Goal: Task Accomplishment & Management: Complete application form

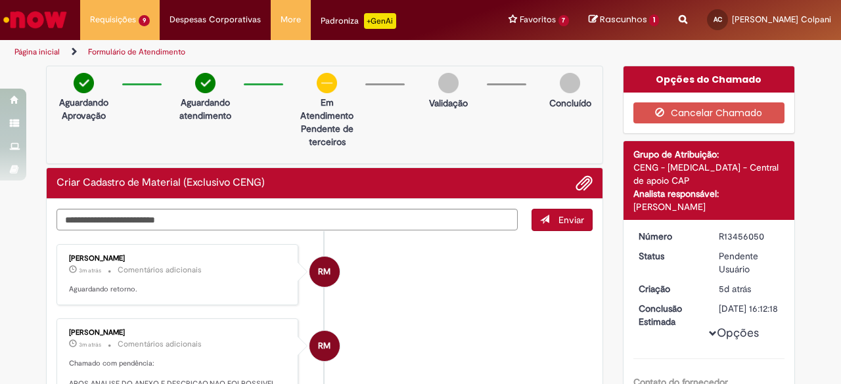
click at [404, 286] on li "RM [PERSON_NAME] 3m atrás 3 minutos atrás Comentários adicionais Aguardando ret…" at bounding box center [325, 274] width 536 height 61
click at [330, 220] on textarea "Digite sua mensagem aqui..." at bounding box center [287, 220] width 461 height 22
click at [369, 294] on li "RM [PERSON_NAME] 6m atrás 6 minutos atrás Comentários adicionais Aguardando ret…" at bounding box center [325, 274] width 536 height 61
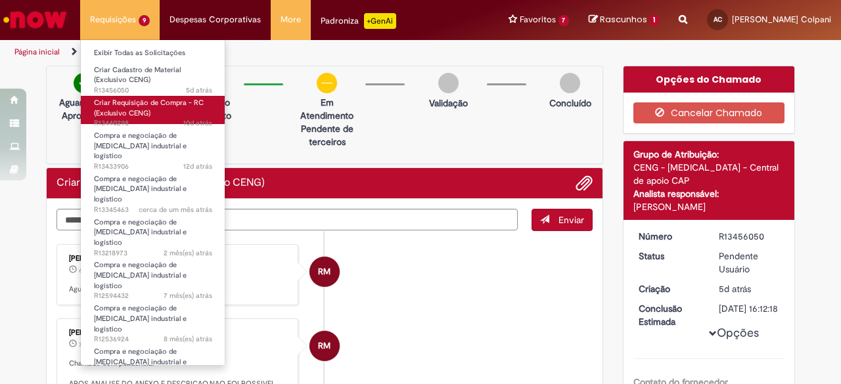
click at [154, 117] on link "Criar Requisição de Compra - RC (Exclusivo CENG) 10d atrás 10 dias atrás R13440…" at bounding box center [153, 110] width 145 height 28
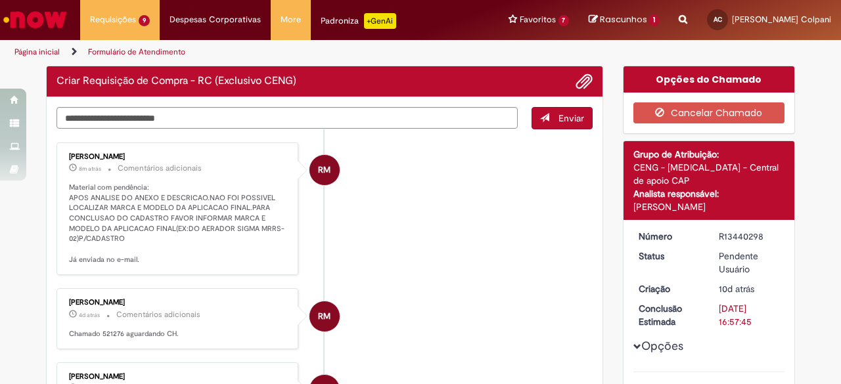
click at [476, 271] on li "RM [PERSON_NAME] 8m atrás 8 minutos atrás Comentários adicionais Material com p…" at bounding box center [325, 209] width 536 height 133
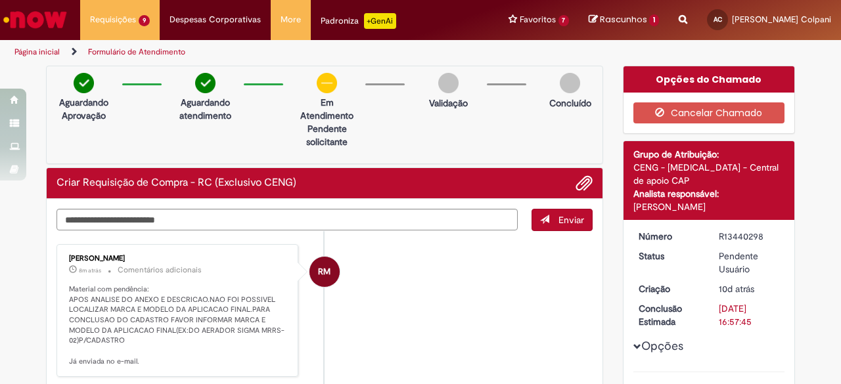
click at [435, 294] on li "RM [PERSON_NAME] 8m atrás 8 minutos atrás Comentários adicionais Material com p…" at bounding box center [325, 310] width 536 height 133
click at [432, 315] on li "RM [PERSON_NAME] 9m atrás 9 minutos atrás Comentários adicionais Material com p…" at bounding box center [325, 310] width 536 height 133
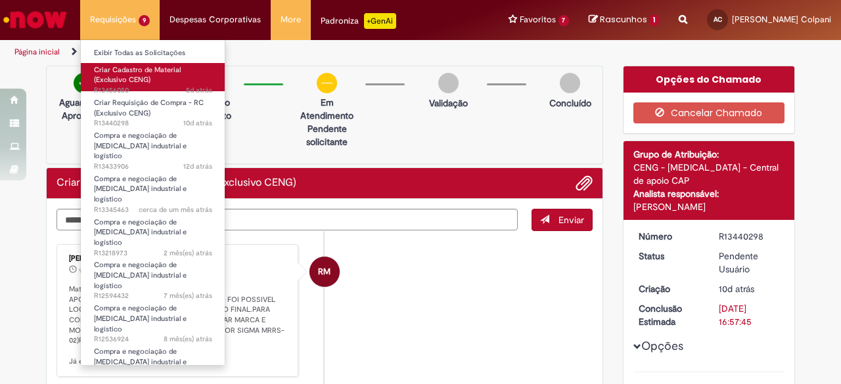
click at [142, 83] on span "Criar Cadastro de Material (Exclusivo CENG)" at bounding box center [137, 75] width 87 height 20
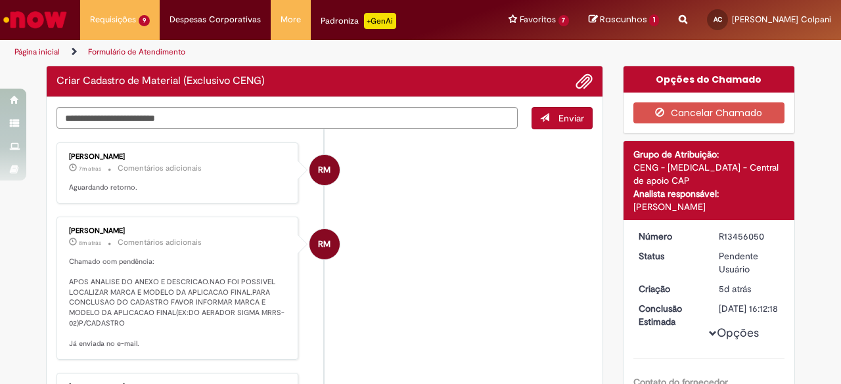
click at [493, 256] on li "RM [PERSON_NAME] 8m atrás 8 minutos atrás Comentários adicionais Chamado com pe…" at bounding box center [325, 288] width 536 height 143
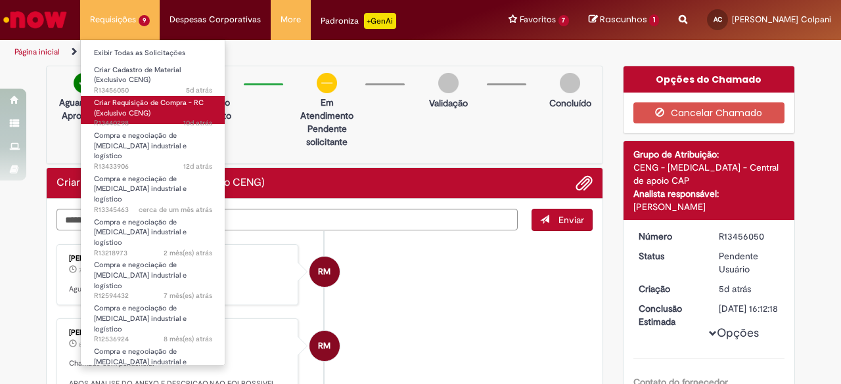
click at [158, 110] on link "Criar Requisição de Compra - RC (Exclusivo CENG) 10d atrás 10 dias atrás R13440…" at bounding box center [153, 110] width 145 height 28
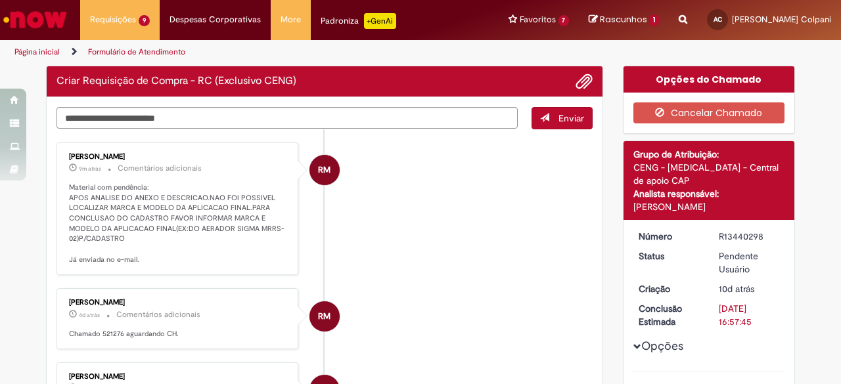
click at [390, 227] on li "RM [PERSON_NAME] 9m atrás 9 minutos atrás Comentários adicionais Material com p…" at bounding box center [325, 209] width 536 height 133
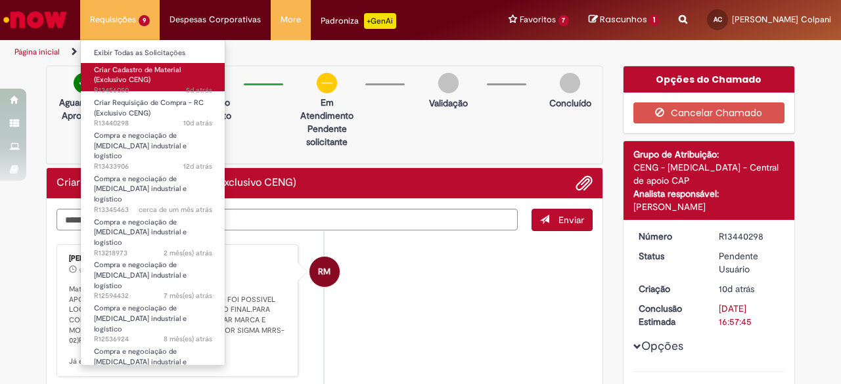
click at [135, 72] on span "Criar Cadastro de Material (Exclusivo CENG)" at bounding box center [137, 75] width 87 height 20
